Goal: Information Seeking & Learning: Learn about a topic

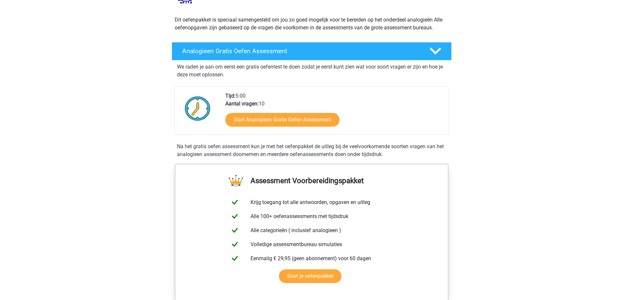
scroll to position [65, 0]
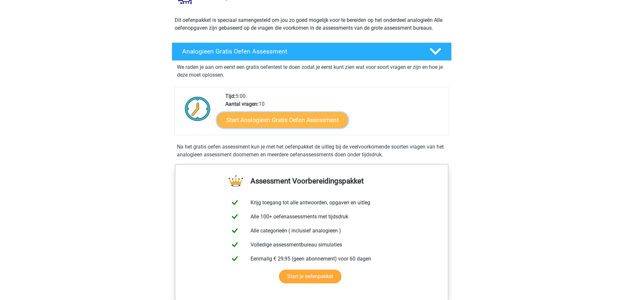
click at [242, 114] on link "Start Analogieen Gratis Oefen Assessment" at bounding box center [282, 120] width 131 height 16
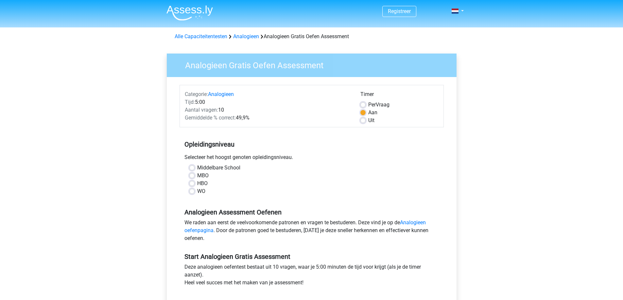
scroll to position [33, 0]
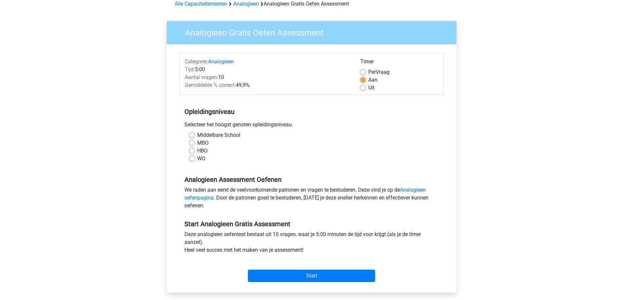
click at [200, 159] on label "WO" at bounding box center [201, 159] width 8 height 8
click at [195, 159] on input "WO" at bounding box center [191, 158] width 5 height 7
radio input "true"
click at [304, 276] on input "Start" at bounding box center [311, 276] width 127 height 12
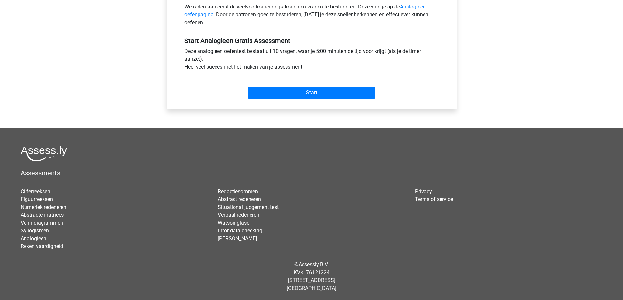
scroll to position [0, 0]
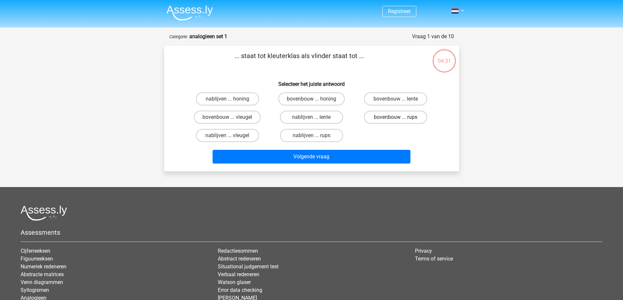
click at [389, 119] on label "bovenbouw ... rups" at bounding box center [395, 117] width 63 height 13
click at [396, 119] on input "bovenbouw ... rups" at bounding box center [398, 119] width 4 height 4
radio input "true"
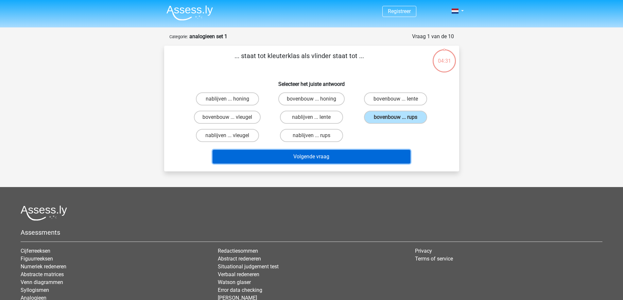
click at [340, 162] on button "Volgende vraag" at bounding box center [312, 157] width 198 height 14
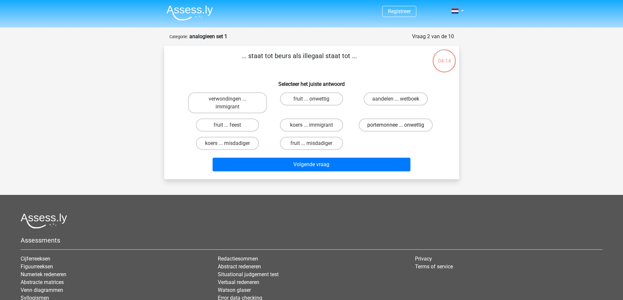
click at [374, 125] on label "portemonnee ... onwettig" at bounding box center [396, 125] width 74 height 13
click at [396, 125] on input "portemonnee ... onwettig" at bounding box center [398, 127] width 4 height 4
radio input "true"
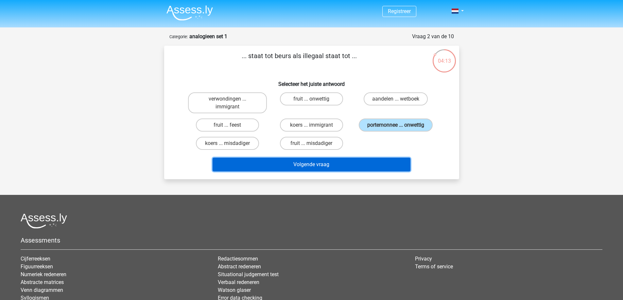
click at [356, 163] on button "Volgende vraag" at bounding box center [312, 165] width 198 height 14
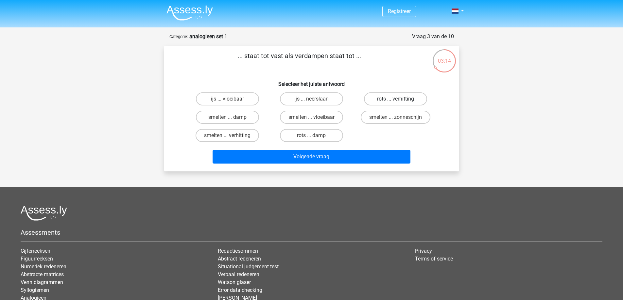
click at [395, 103] on label "rots ... verhitting" at bounding box center [395, 99] width 63 height 13
click at [396, 103] on input "rots ... verhitting" at bounding box center [398, 101] width 4 height 4
radio input "true"
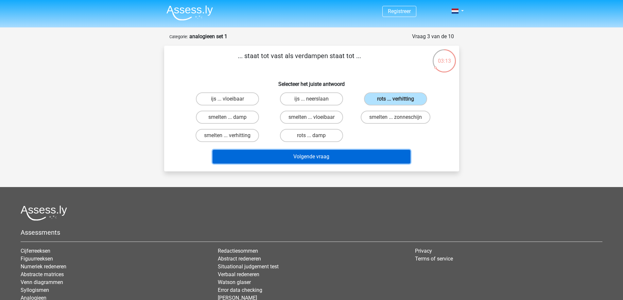
click at [326, 158] on button "Volgende vraag" at bounding box center [312, 157] width 198 height 14
